Goal: Transaction & Acquisition: Purchase product/service

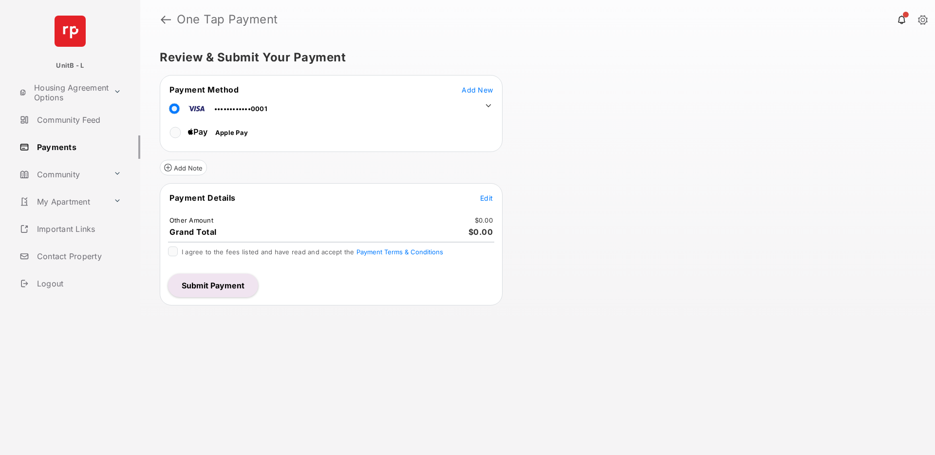
click at [488, 105] on icon at bounding box center [488, 105] width 9 height 9
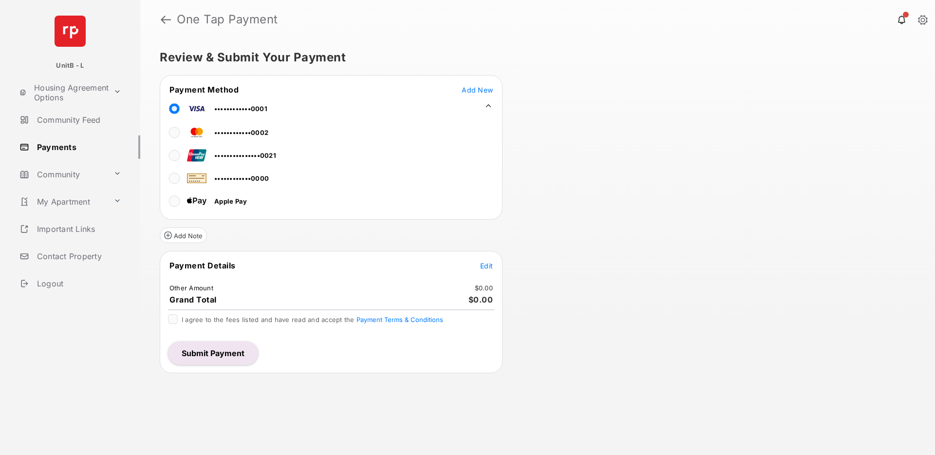
click at [490, 106] on icon at bounding box center [488, 105] width 5 height 3
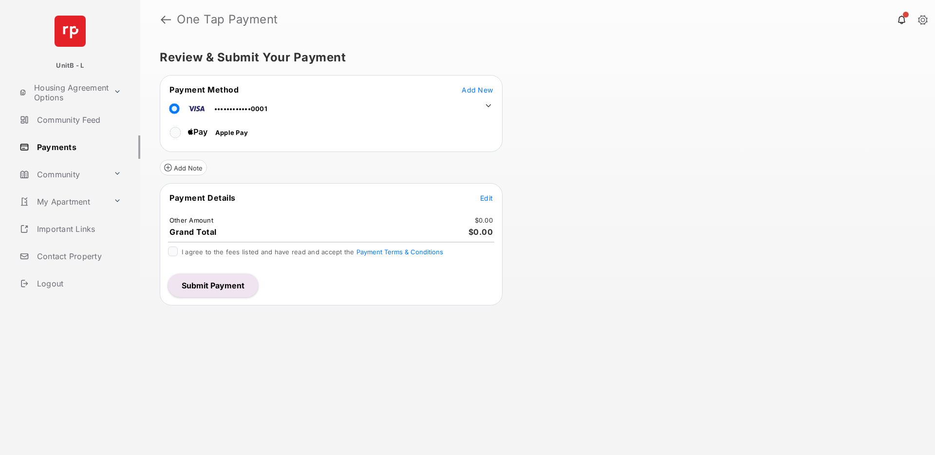
click at [68, 149] on link "Payments" at bounding box center [78, 146] width 125 height 23
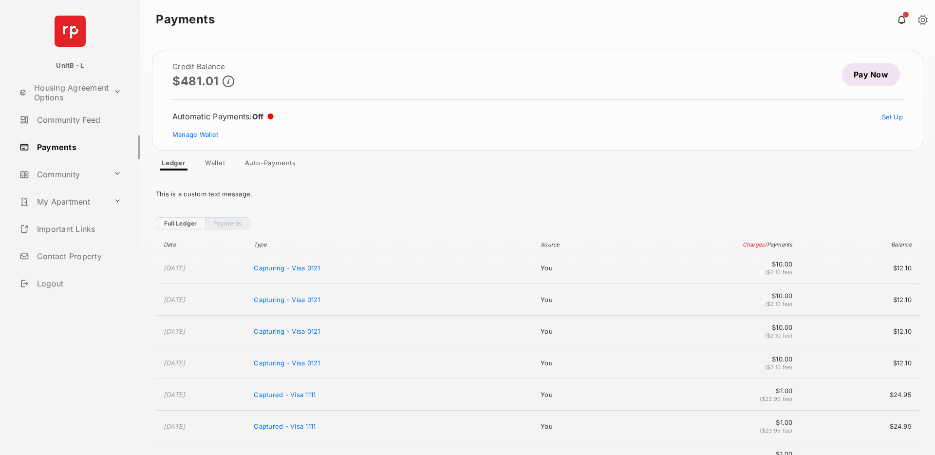
click at [215, 161] on link "Wallet" at bounding box center [215, 165] width 36 height 12
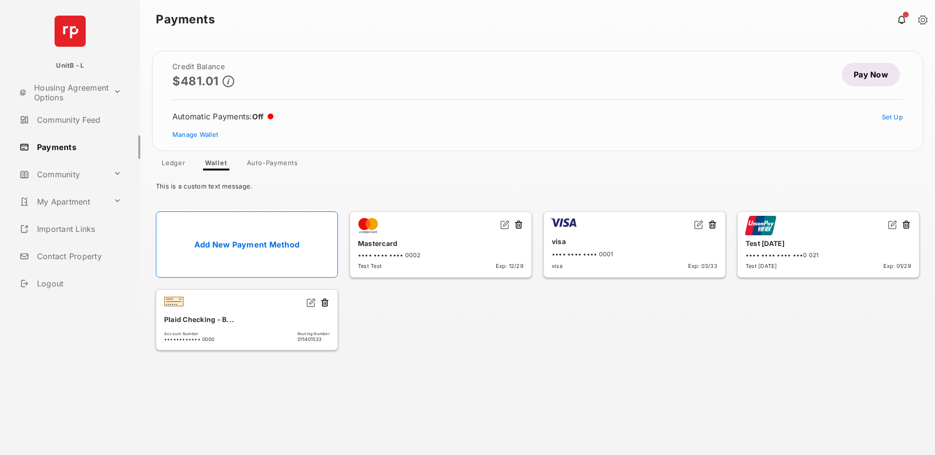
click at [246, 242] on link "Add New Payment Method" at bounding box center [247, 244] width 182 height 66
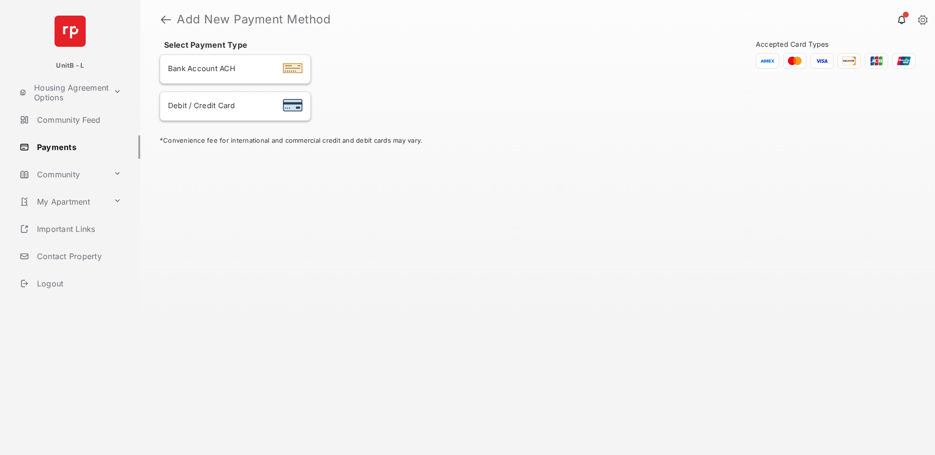
click at [237, 102] on div "Debit / Credit Card" at bounding box center [235, 106] width 134 height 13
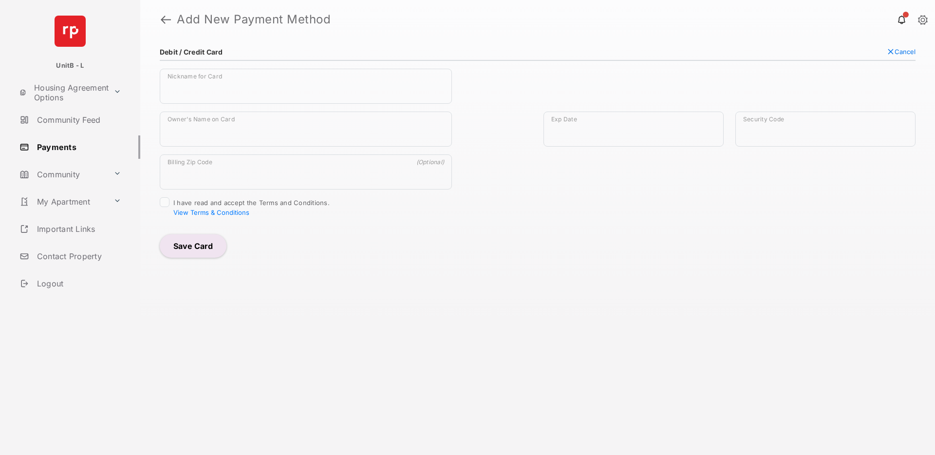
click at [54, 148] on link "Payments" at bounding box center [78, 146] width 125 height 23
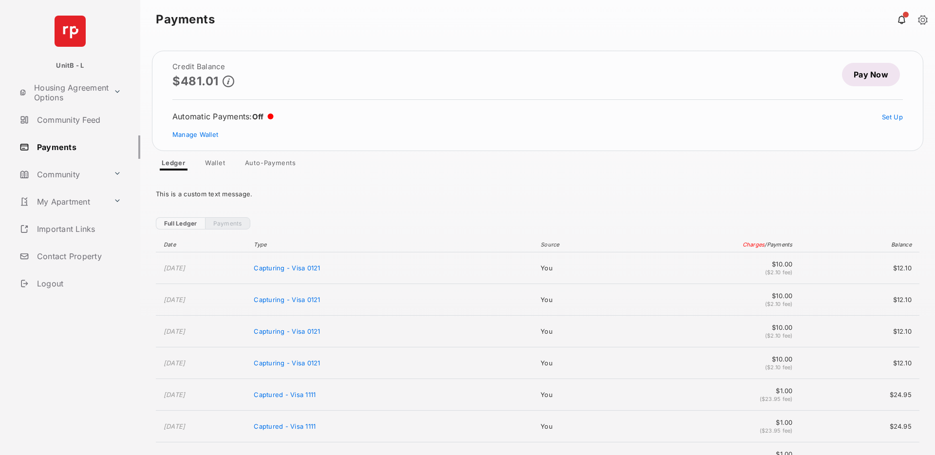
click at [854, 78] on link "Pay Now" at bounding box center [871, 74] width 58 height 23
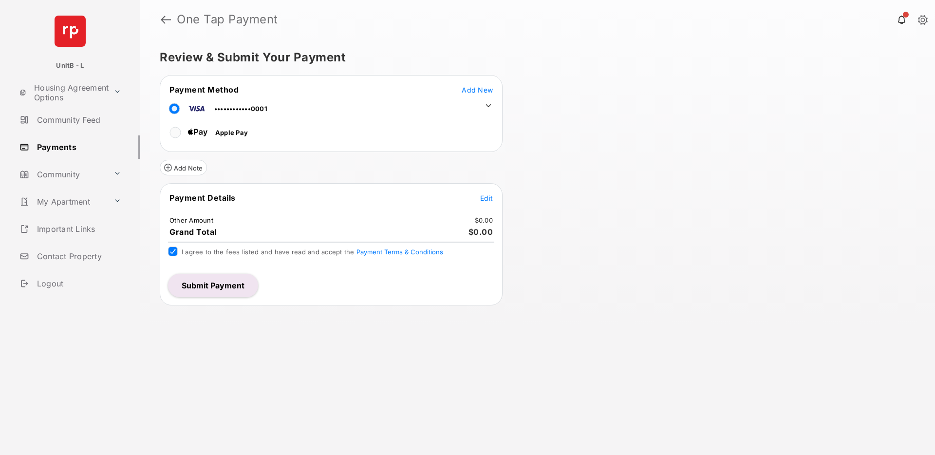
click at [486, 197] on span "Edit" at bounding box center [486, 198] width 13 height 8
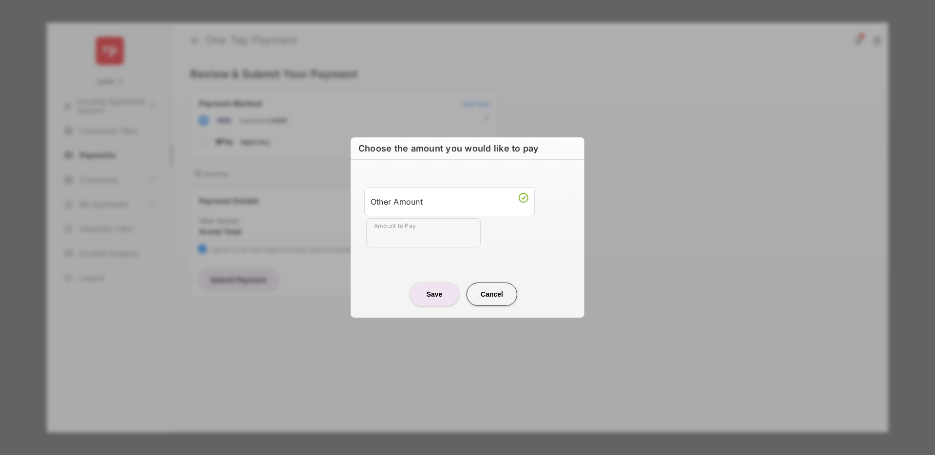
click at [412, 242] on input "Amount to Pay" at bounding box center [423, 232] width 114 height 29
type input "**"
click at [372, 289] on center "Save Cancel" at bounding box center [467, 290] width 210 height 31
click at [444, 296] on button "Save" at bounding box center [434, 294] width 49 height 23
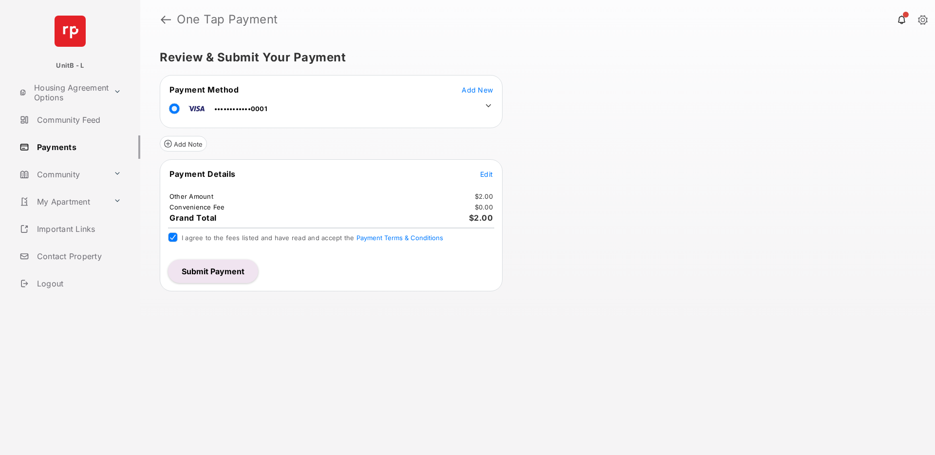
click at [225, 274] on button "Submit Payment" at bounding box center [213, 271] width 90 height 23
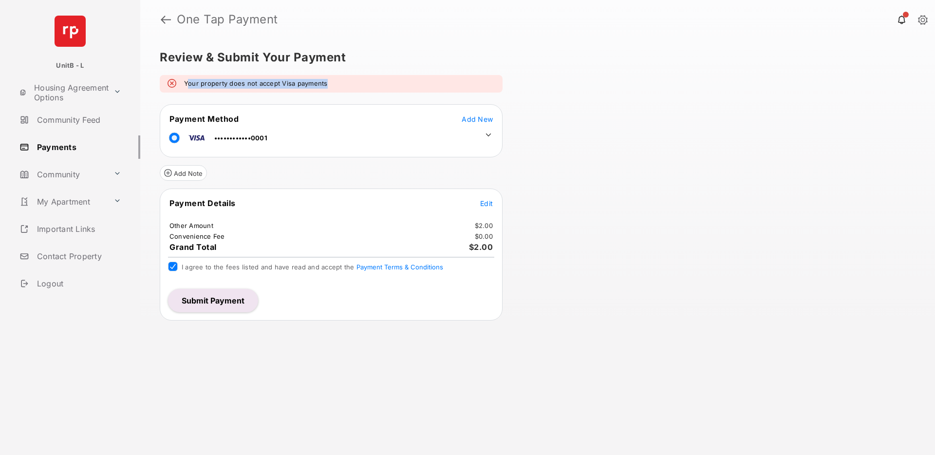
drag, startPoint x: 351, startPoint y: 84, endPoint x: 189, endPoint y: 82, distance: 161.3
click at [189, 82] on div "Your property does not accept Visa payments" at bounding box center [331, 84] width 343 height 18
click at [487, 135] on icon at bounding box center [488, 135] width 9 height 9
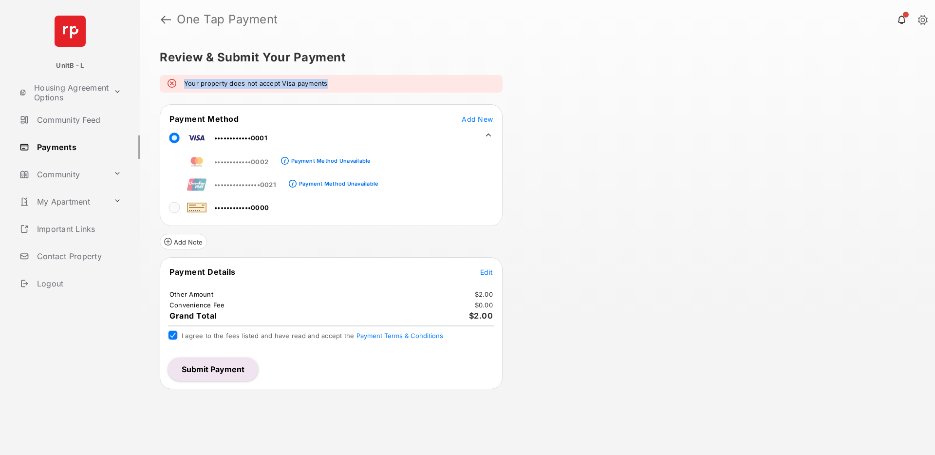
drag, startPoint x: 341, startPoint y: 82, endPoint x: 184, endPoint y: 79, distance: 156.9
click at [184, 79] on div "Your property does not accept Visa payments" at bounding box center [331, 84] width 343 height 18
click at [228, 81] on em "Your property does not accept Visa payments" at bounding box center [256, 84] width 144 height 10
drag, startPoint x: 336, startPoint y: 80, endPoint x: 181, endPoint y: 81, distance: 154.9
click at [181, 81] on div "Your property does not accept Visa payments" at bounding box center [331, 84] width 343 height 18
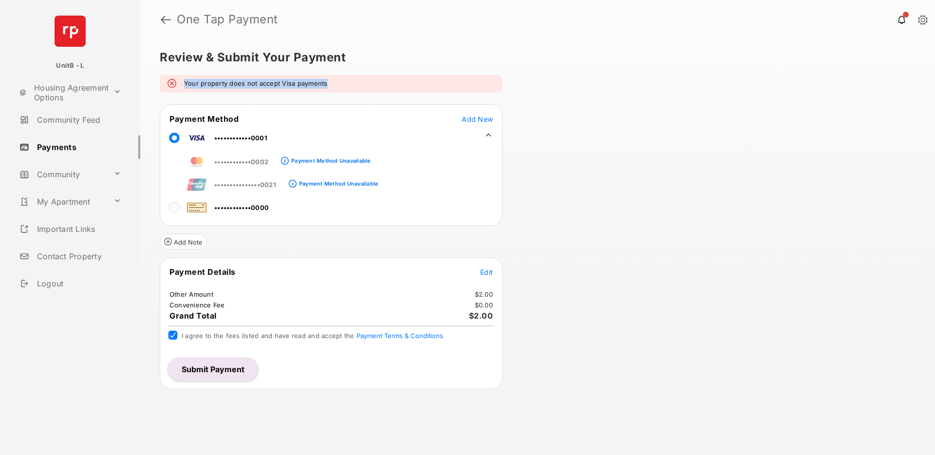
click at [211, 81] on em "Your property does not accept Visa payments" at bounding box center [256, 84] width 144 height 10
click at [616, 284] on div "Review & Submit Your Payment Your property does not accept Visa payments Paymen…" at bounding box center [537, 247] width 795 height 416
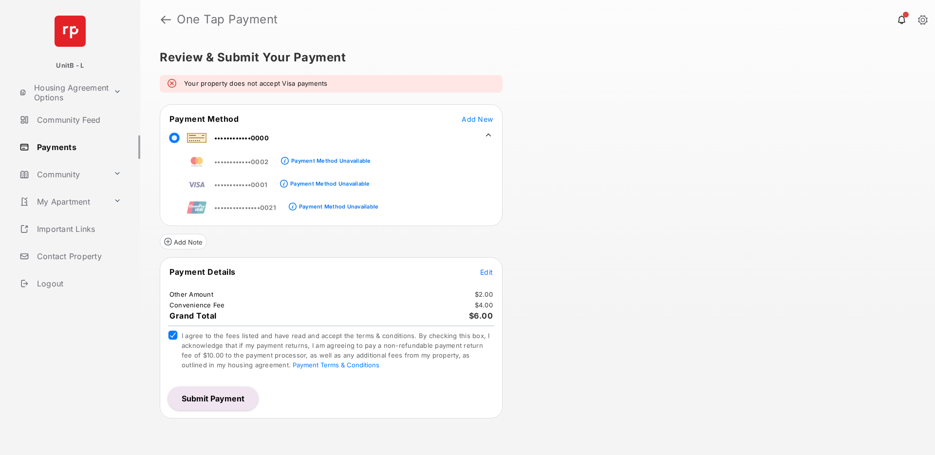
click at [474, 118] on span "Add New" at bounding box center [477, 119] width 31 height 8
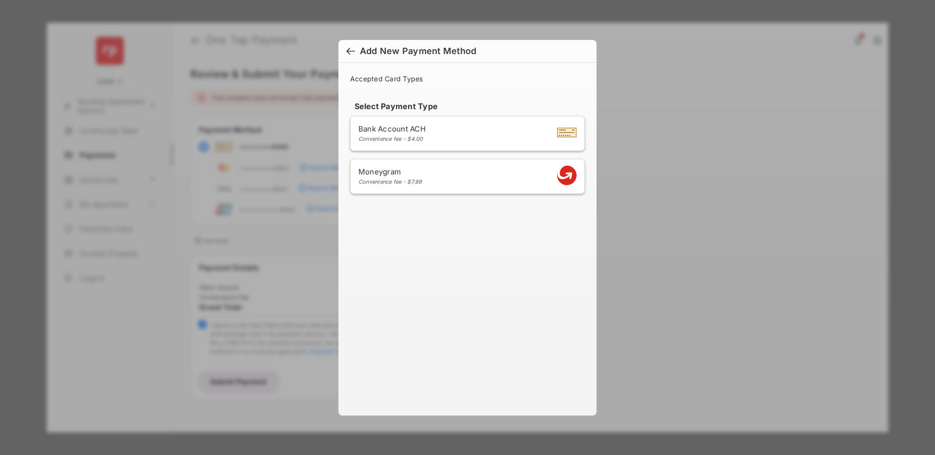
click at [351, 52] on div at bounding box center [350, 52] width 9 height 11
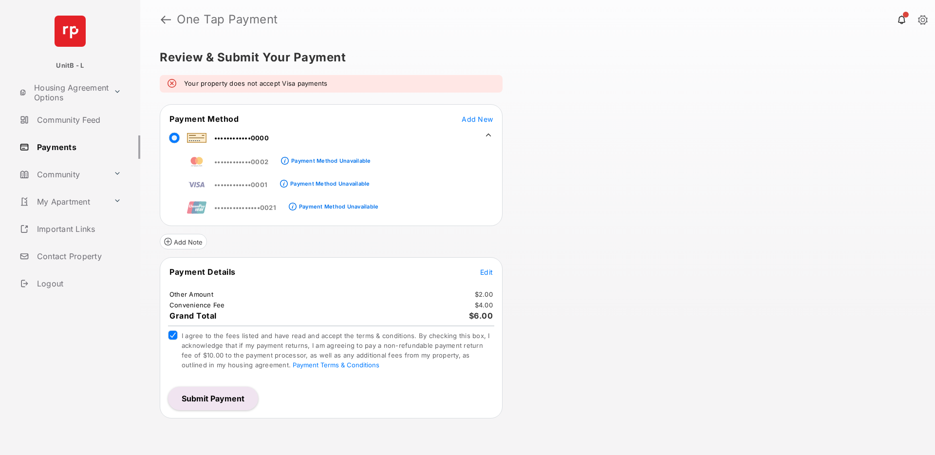
click at [84, 146] on link "Payments" at bounding box center [78, 146] width 125 height 23
